Goal: Transaction & Acquisition: Purchase product/service

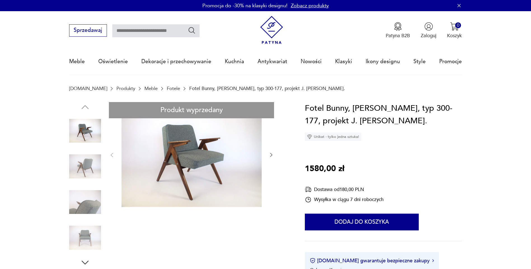
click at [184, 159] on img at bounding box center [191, 154] width 140 height 105
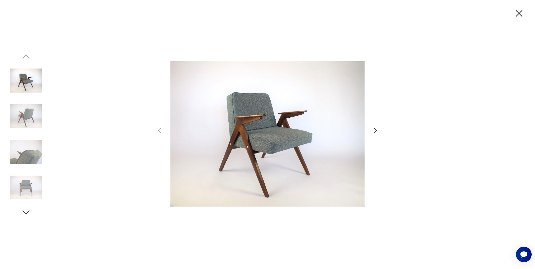
click at [25, 212] on icon "button" at bounding box center [26, 212] width 10 height 10
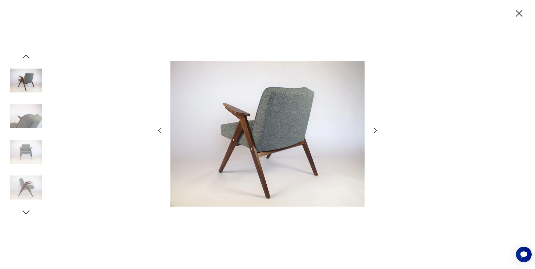
click at [29, 192] on img at bounding box center [26, 188] width 32 height 32
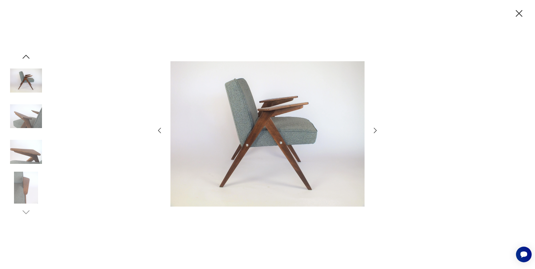
click at [31, 156] on img at bounding box center [26, 152] width 32 height 32
